Goal: Transaction & Acquisition: Subscribe to service/newsletter

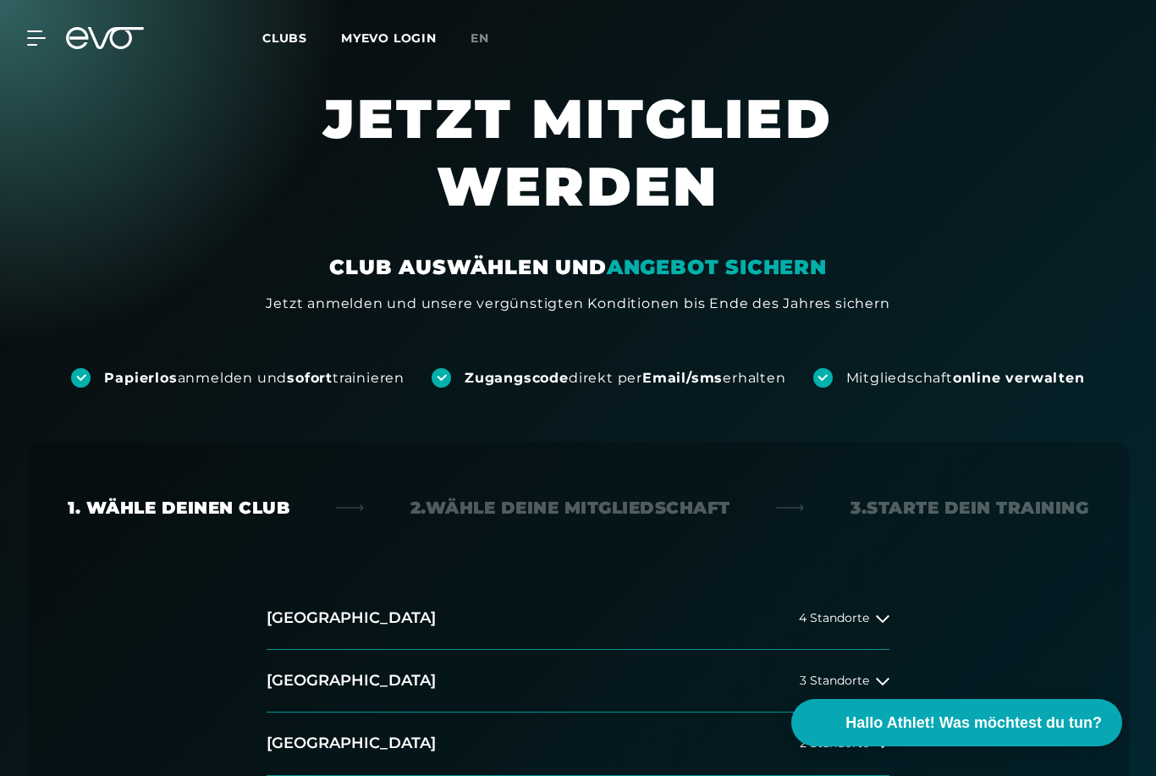
click at [32, 32] on icon at bounding box center [36, 38] width 18 height 14
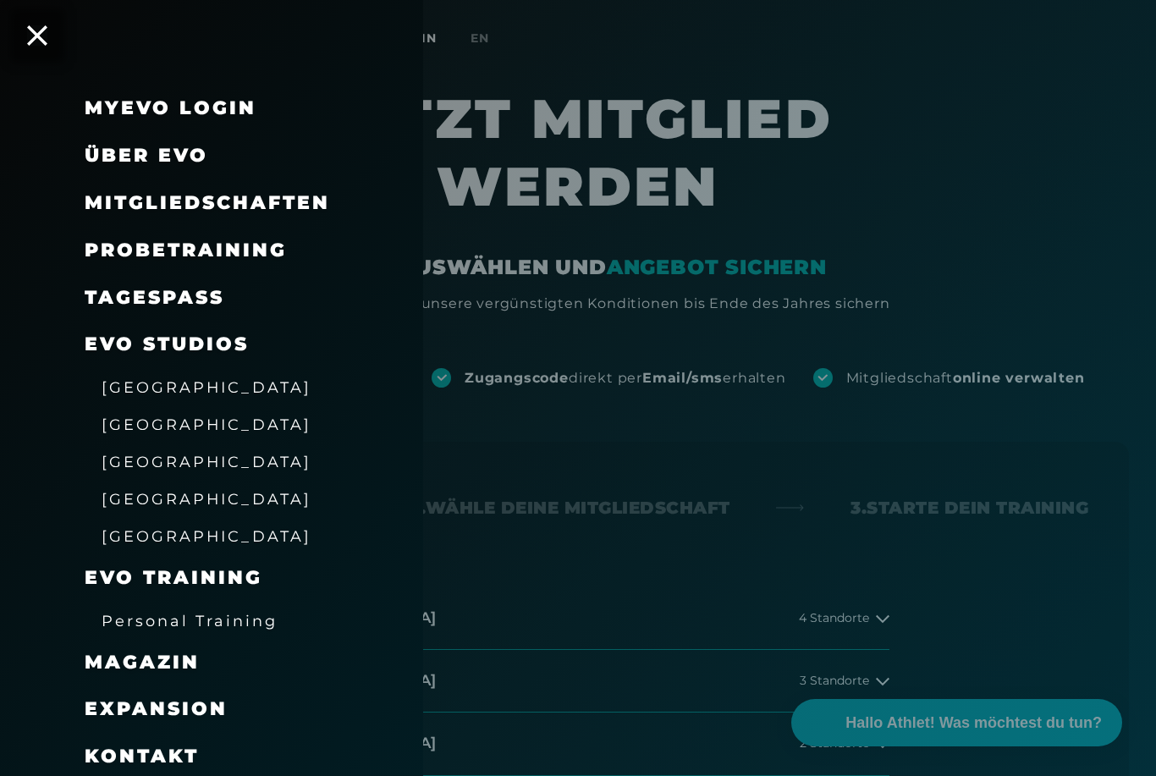
click at [107, 191] on span "Mitgliedschaften" at bounding box center [207, 202] width 245 height 23
click at [112, 210] on span "Mitgliedschaften" at bounding box center [207, 202] width 245 height 23
click at [121, 378] on span "[GEOGRAPHIC_DATA]" at bounding box center [207, 387] width 210 height 18
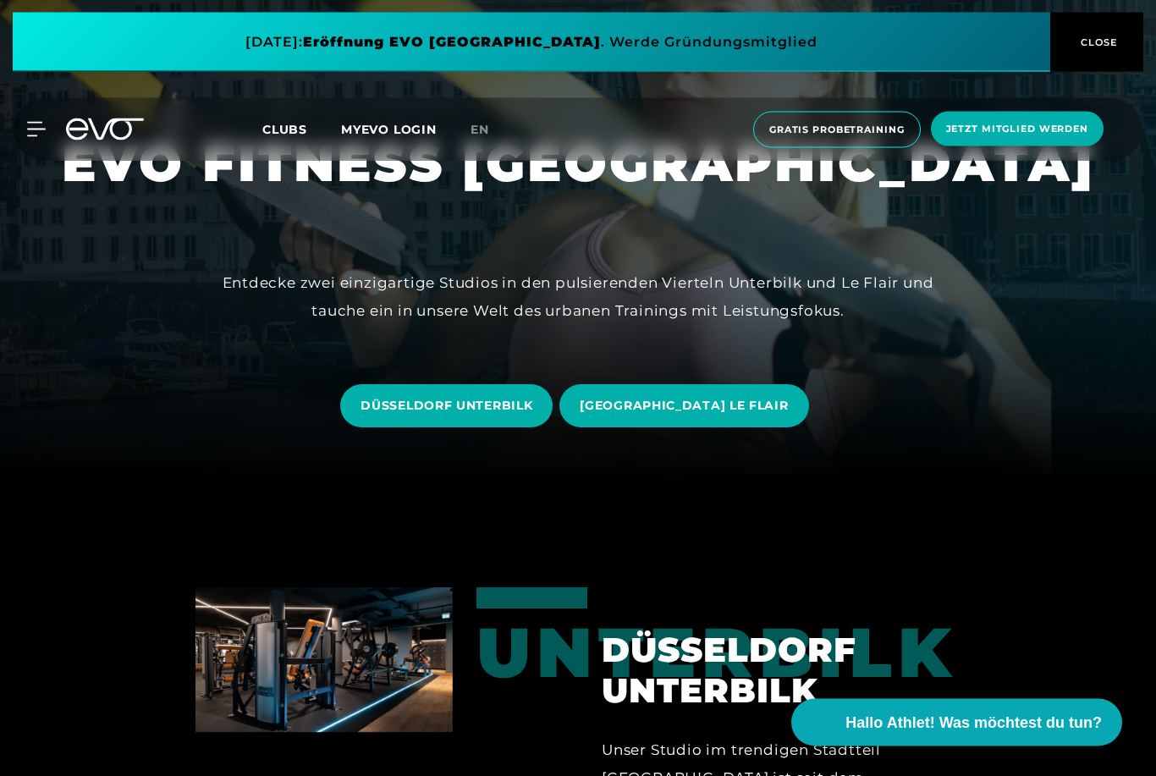
scroll to position [293, 0]
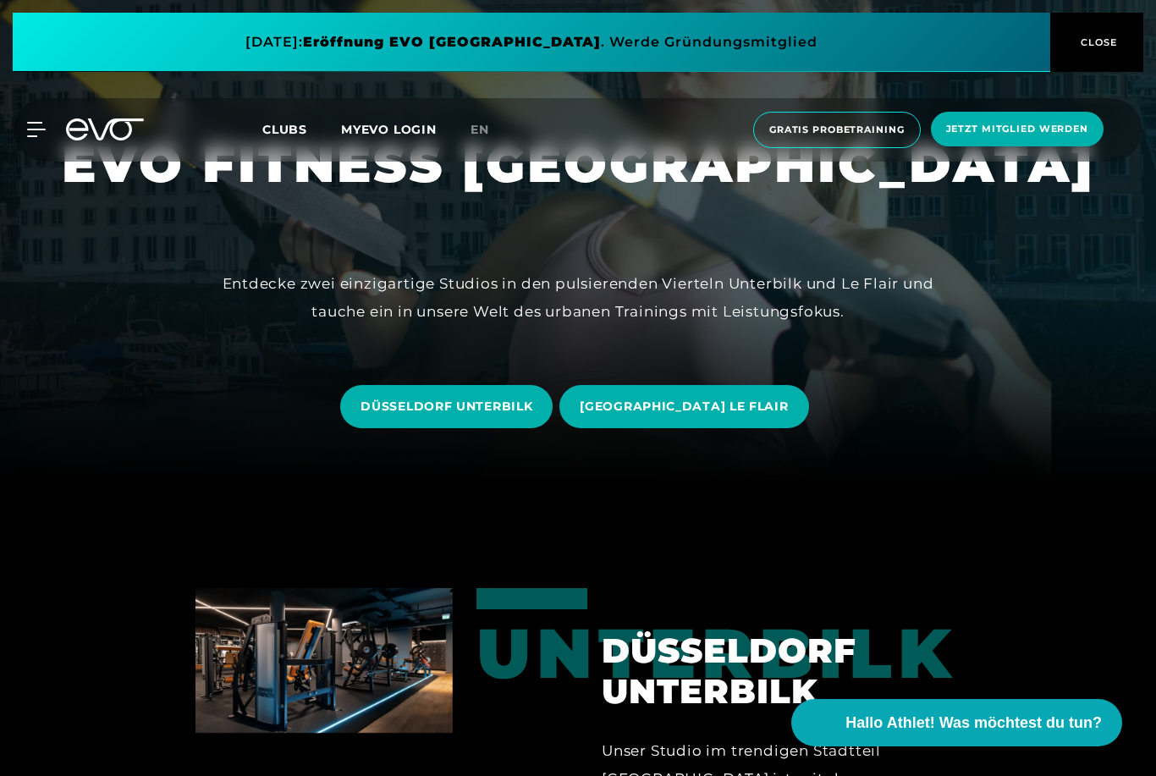
click at [742, 416] on span "DÜSSELDORF LE FLAIR" at bounding box center [684, 407] width 208 height 18
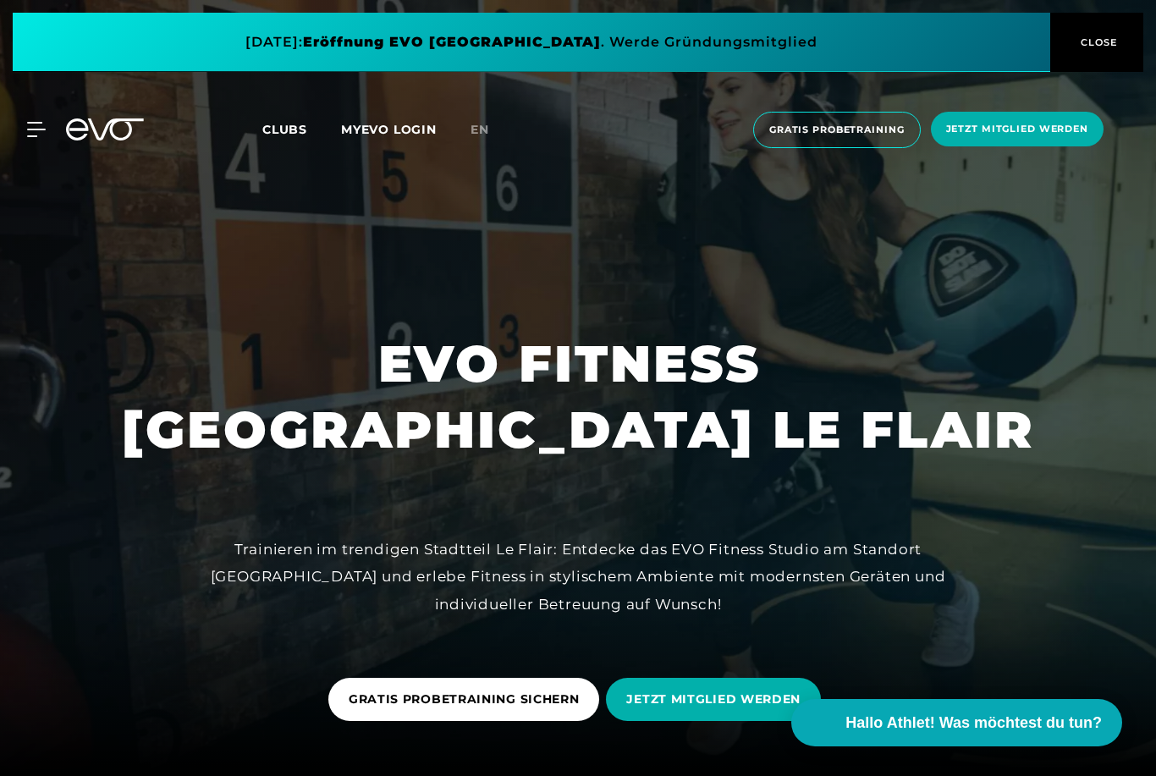
click at [47, 118] on div "MyEVO Login Über EVO Mitgliedschaften Probetraining TAGESPASS EVO Studios Düsse…" at bounding box center [577, 129] width 1149 height 63
click at [42, 123] on icon at bounding box center [36, 130] width 18 height 14
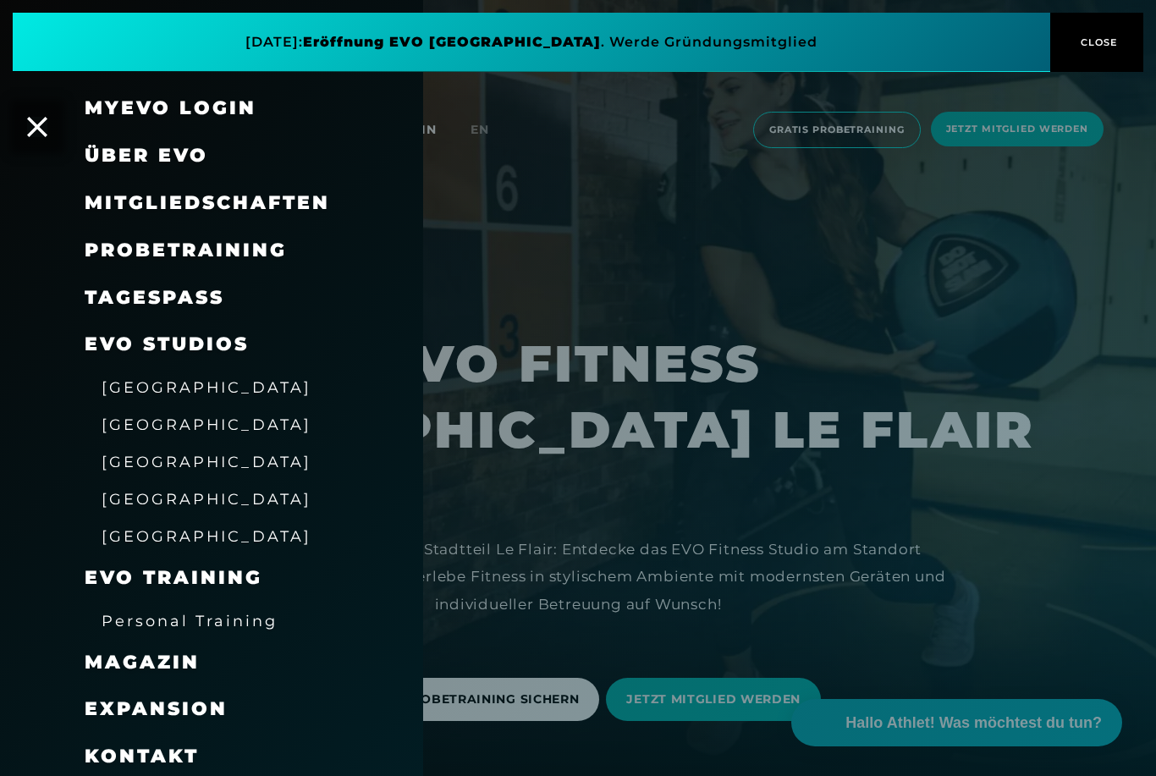
click at [117, 194] on span "Mitgliedschaften" at bounding box center [207, 202] width 245 height 23
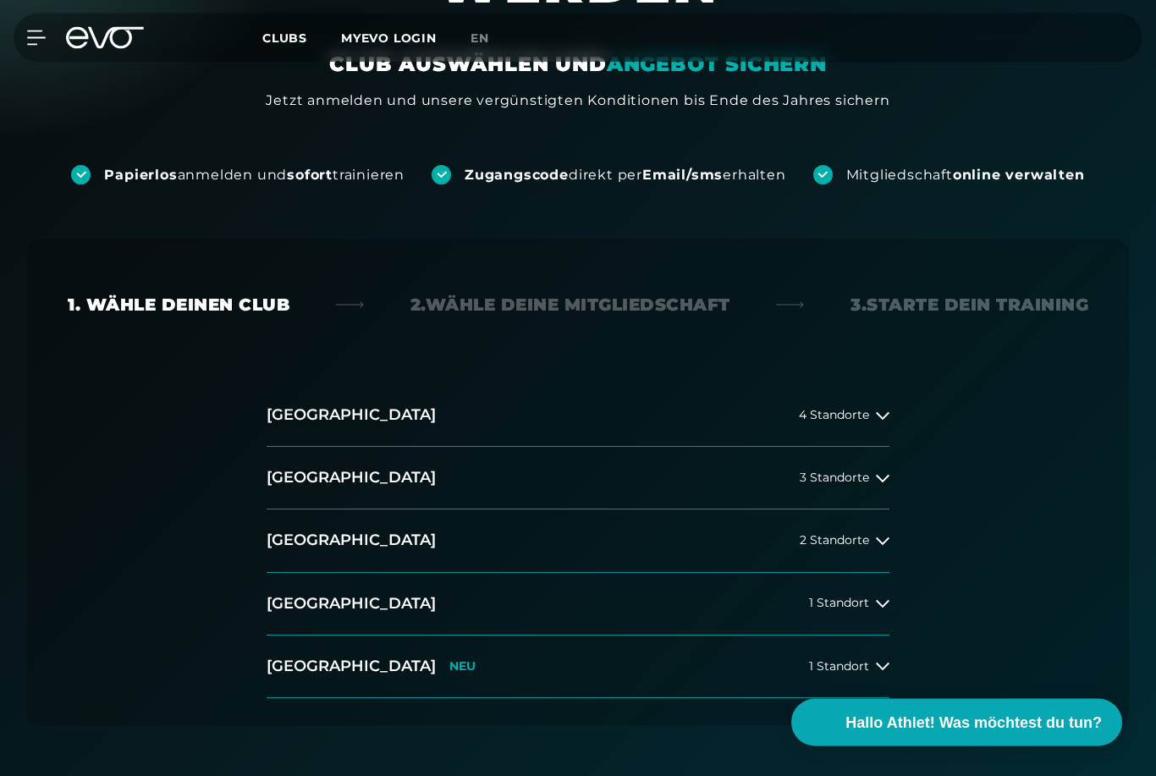
scroll to position [202, 0]
click at [859, 549] on button "Düsseldorf 2 Standorte" at bounding box center [578, 541] width 623 height 63
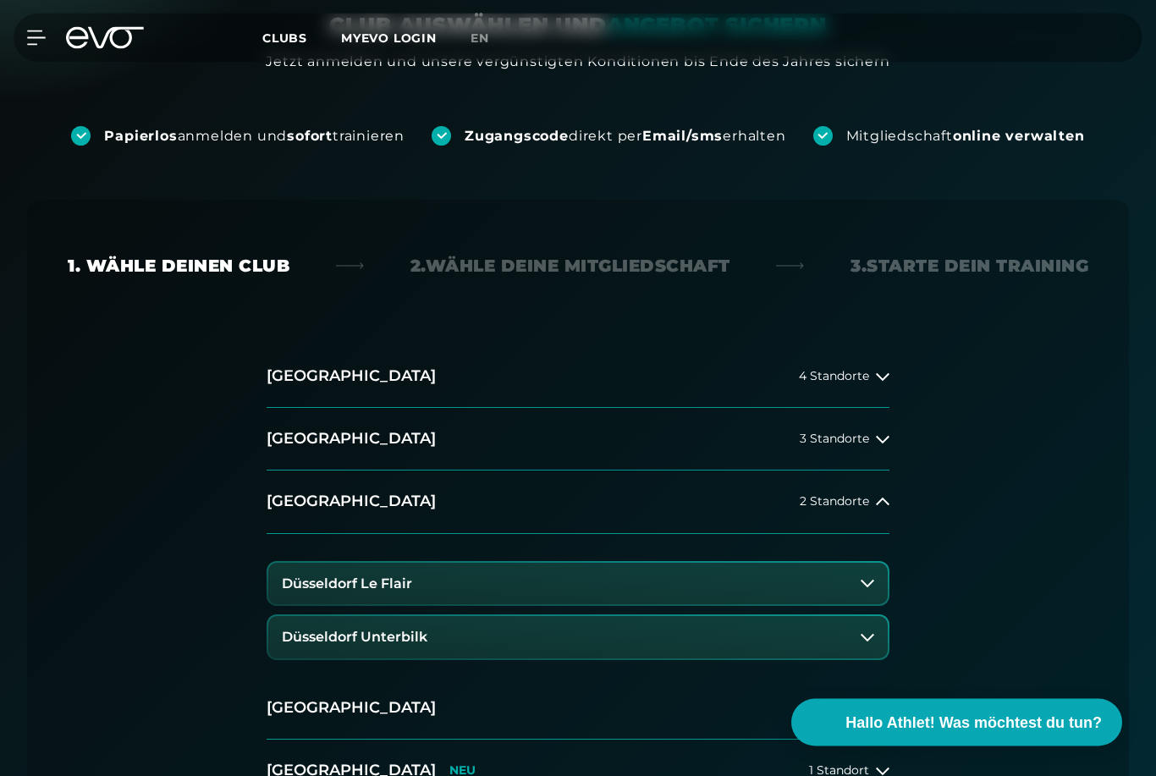
scroll to position [269, 0]
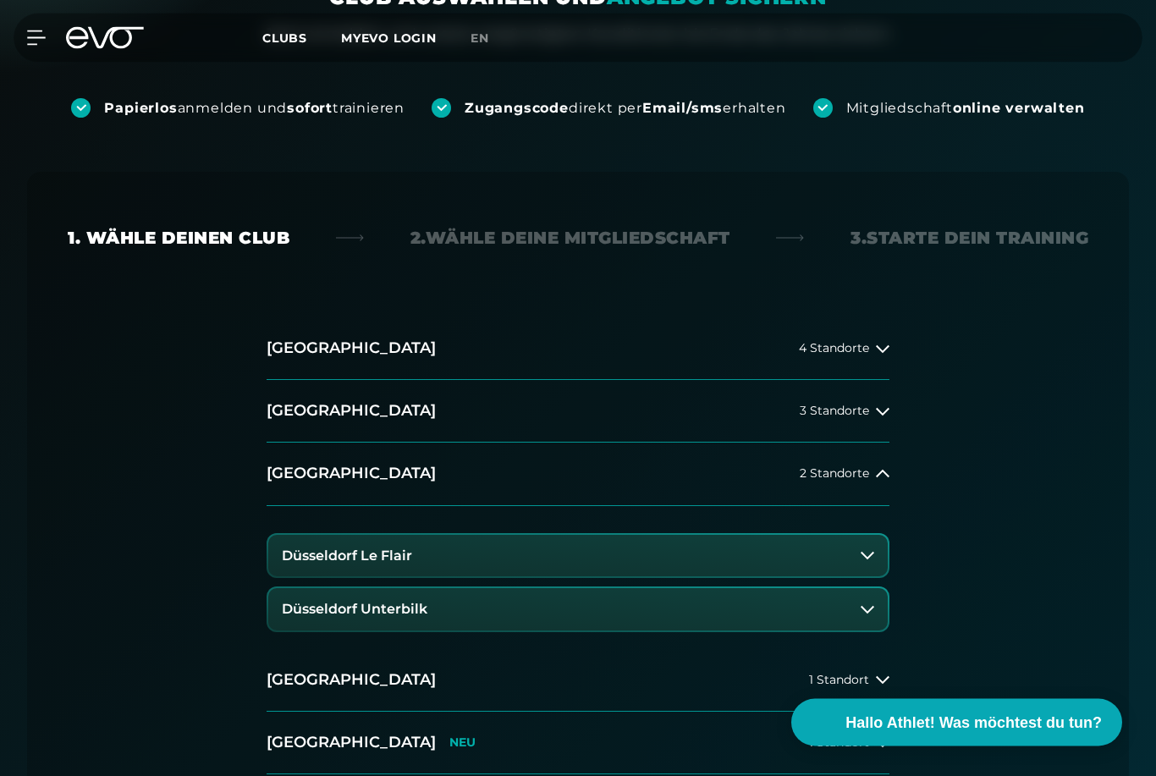
click at [875, 567] on button "Düsseldorf Le Flair" at bounding box center [578, 557] width 620 height 42
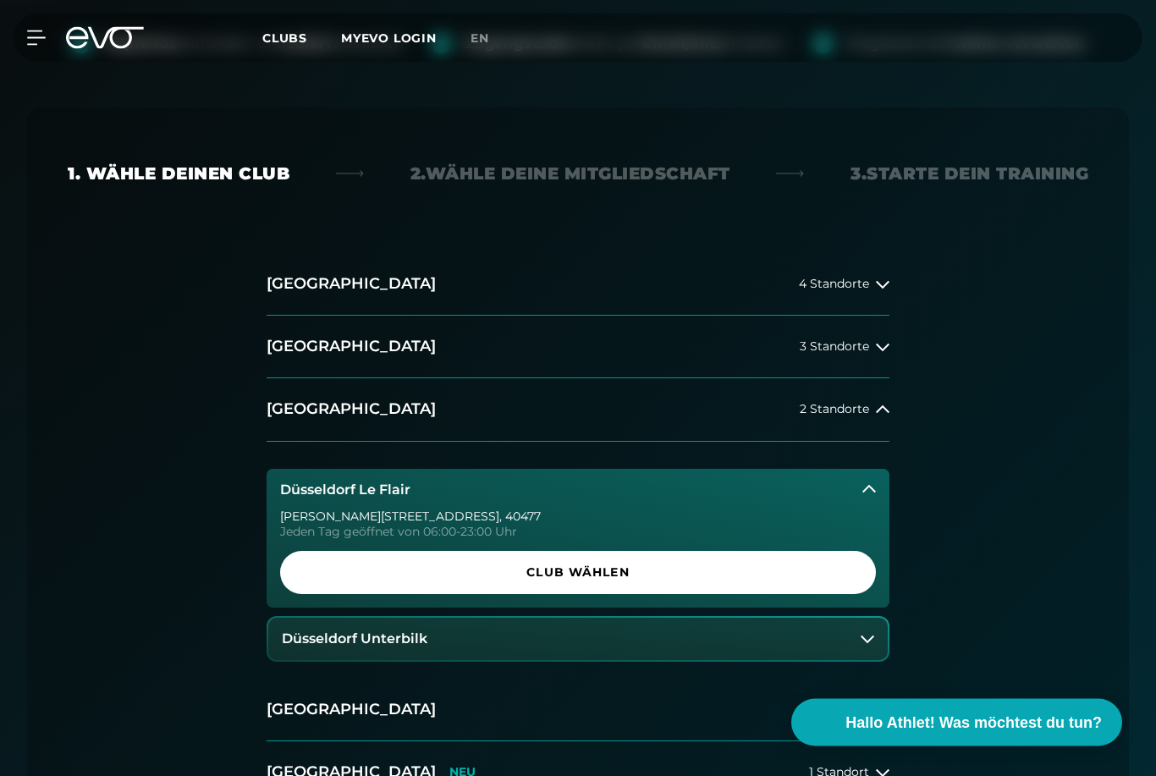
click at [818, 584] on span "Club wählen" at bounding box center [578, 573] width 596 height 43
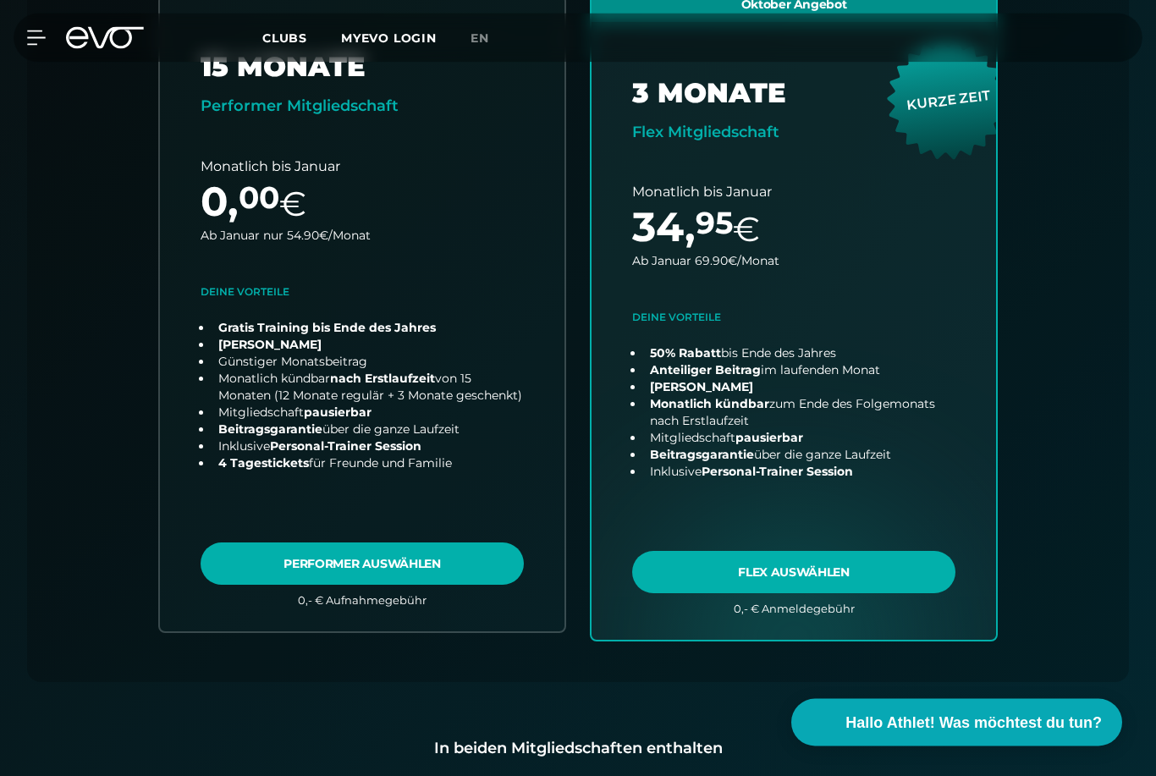
scroll to position [694, 0]
click at [1024, 735] on span "Hallo Athlet! Was möchtest du tun?" at bounding box center [974, 723] width 256 height 23
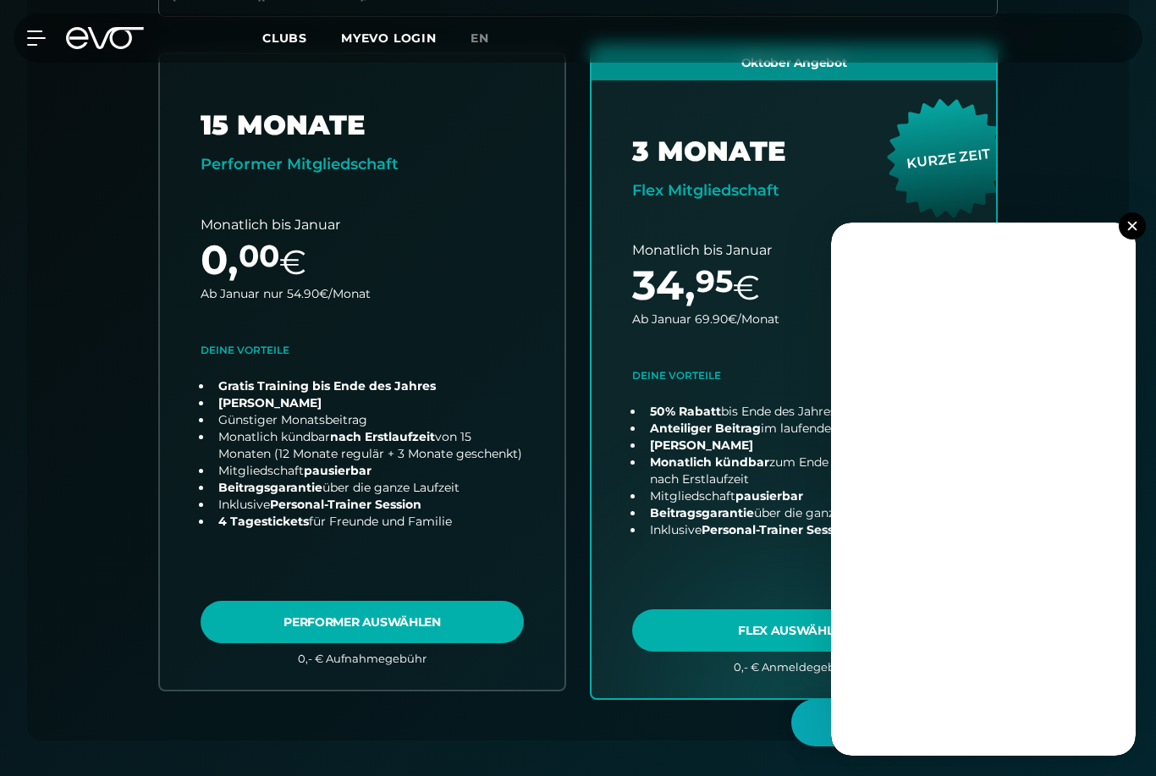
scroll to position [638, 0]
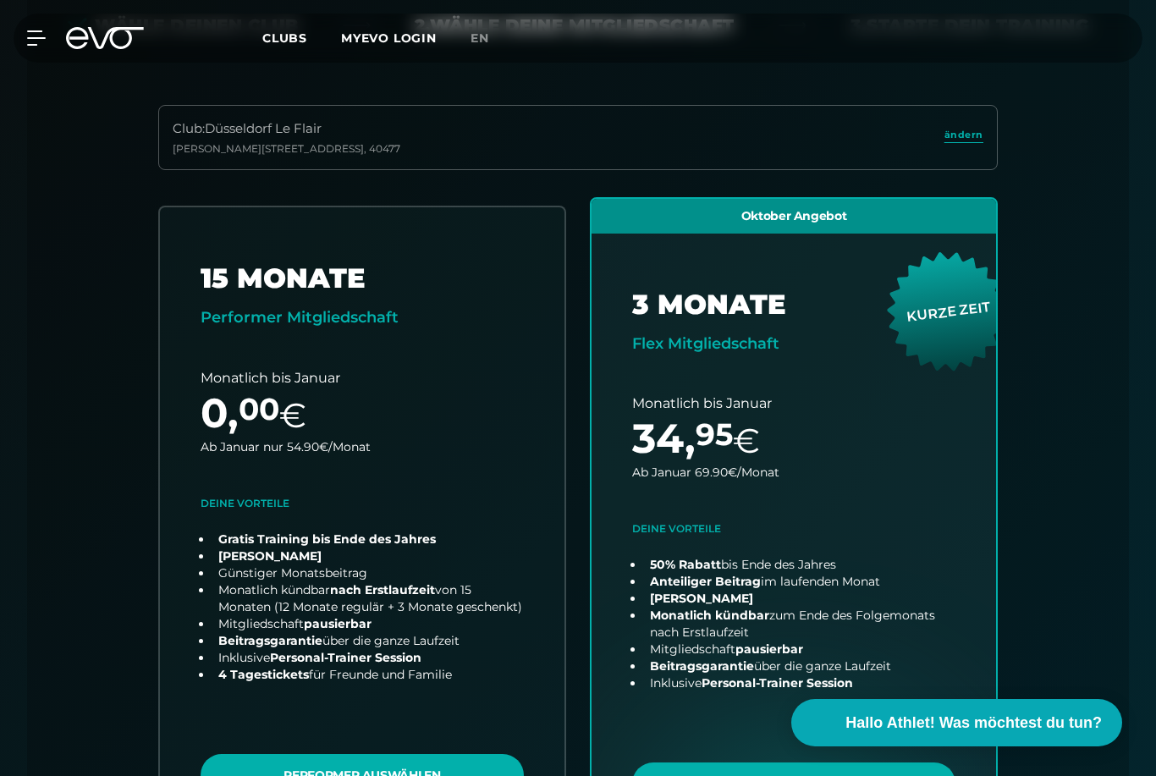
click at [1077, 537] on div "Club : Düsseldorf Le Flair Marc-Chagall-Straße 2 , 40477 ändern 15 MONATE Perfo…" at bounding box center [578, 499] width 1021 height 789
